Goal: Check status: Check status

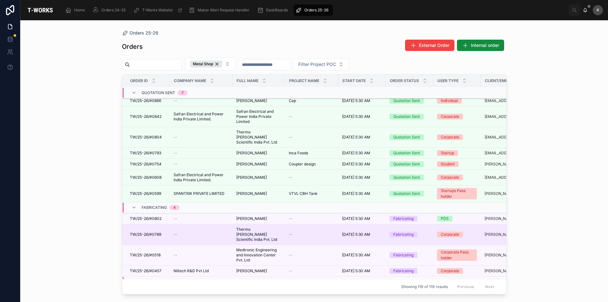
scroll to position [57, 0]
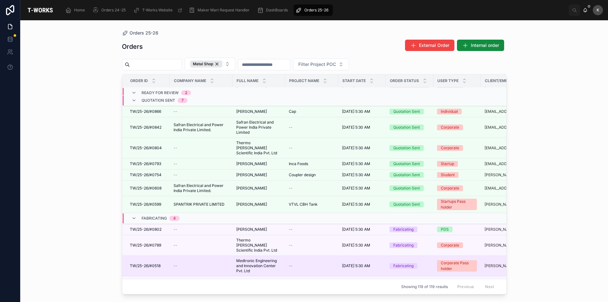
click at [251, 258] on span "Medtronic Engineering and Innovation Center Pvt. Ltd" at bounding box center [258, 265] width 45 height 15
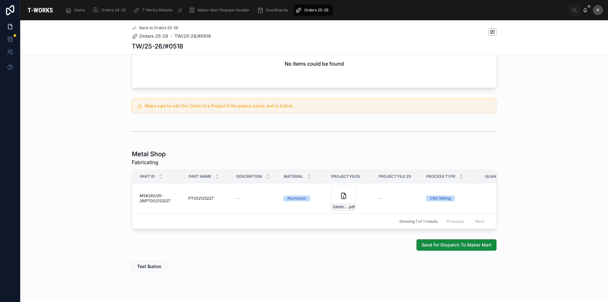
scroll to position [272, 0]
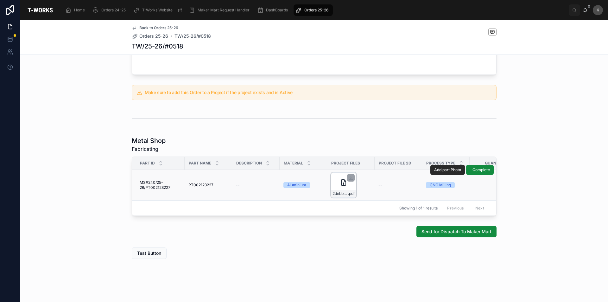
click at [336, 184] on div "2debb9dc-682e-4261-aee6-65debcde4a89-PT00212327 .pdf" at bounding box center [343, 184] width 25 height 25
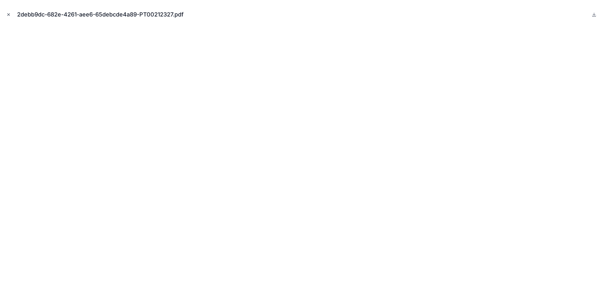
click at [10, 12] on button "Close modal" at bounding box center [8, 14] width 7 height 7
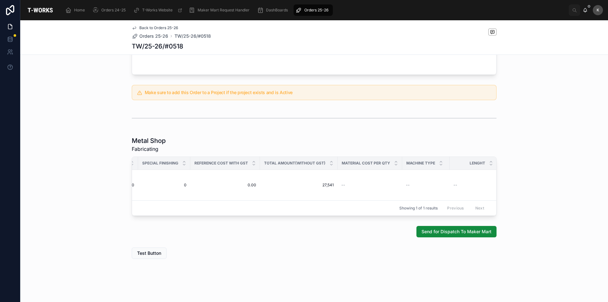
scroll to position [0, 654]
drag, startPoint x: 305, startPoint y: 230, endPoint x: 175, endPoint y: 207, distance: 131.6
click at [178, 216] on div "Quotation Sent 5 Fabricating 6 Dispatch/Makers Mart 7 Complete Edit Details Ful…" at bounding box center [314, 29] width 588 height 466
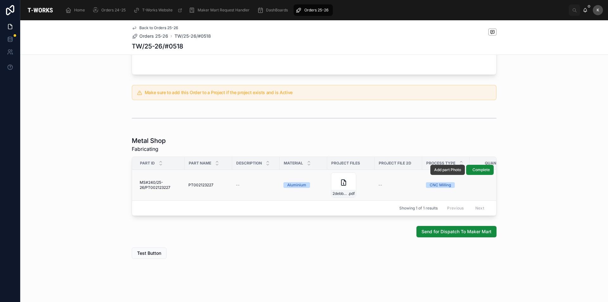
click at [442, 167] on span "Add part Photo" at bounding box center [447, 169] width 27 height 5
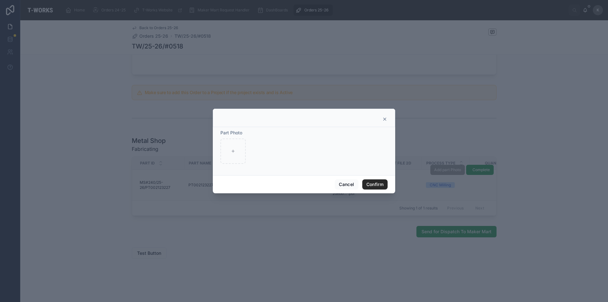
click at [385, 119] on icon at bounding box center [384, 119] width 5 height 5
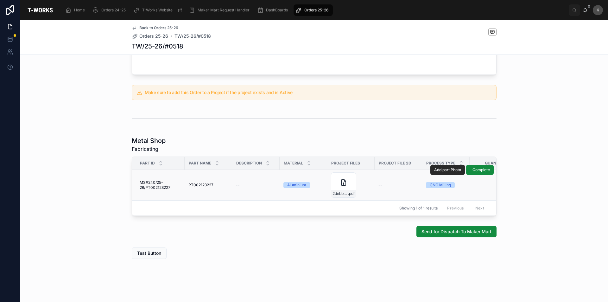
scroll to position [0, 515]
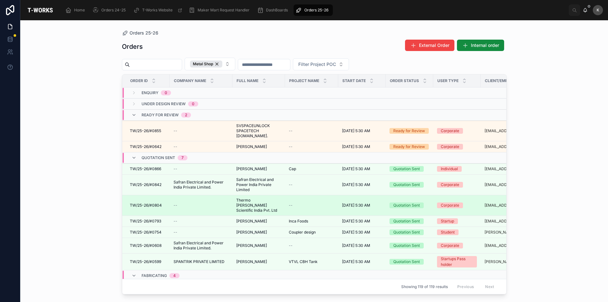
scroll to position [89, 0]
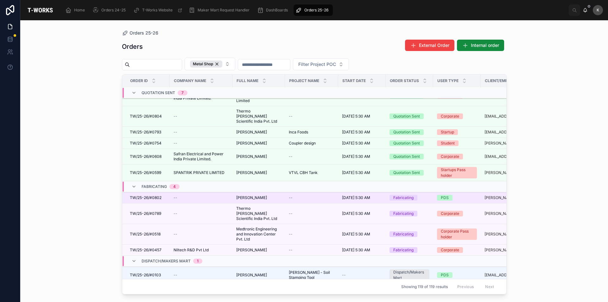
click at [266, 195] on span "[PERSON_NAME]" at bounding box center [251, 197] width 31 height 5
